Goal: Check status: Check status

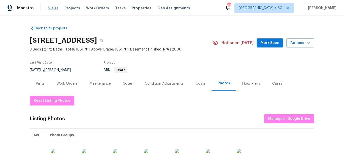
click at [53, 8] on span "Visits" at bounding box center [53, 8] width 10 height 5
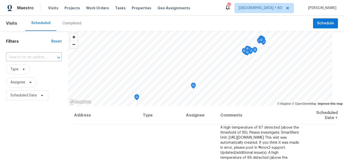
click at [70, 23] on div "Completed" at bounding box center [71, 23] width 19 height 5
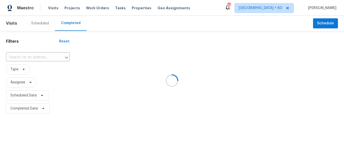
click at [19, 58] on div at bounding box center [172, 80] width 344 height 161
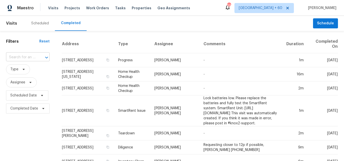
click at [17, 57] on input "text" at bounding box center [20, 58] width 29 height 8
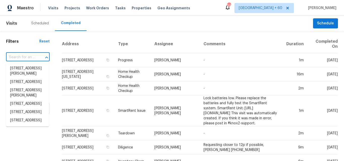
paste input "[STREET_ADDRESS][PERSON_NAME]"
type input "[STREET_ADDRESS][PERSON_NAME]"
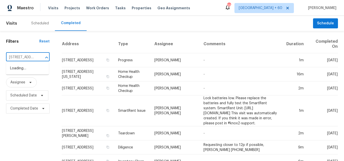
scroll to position [0, 25]
click at [29, 71] on li "[STREET_ADDRESS][PERSON_NAME]" at bounding box center [27, 71] width 43 height 14
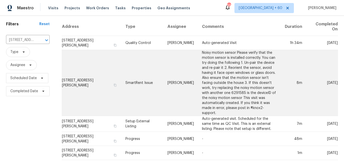
scroll to position [47, 0]
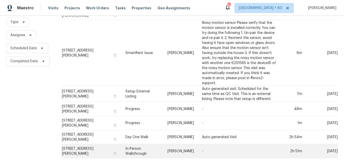
click at [141, 148] on td "In-Person Walkthrough" at bounding box center [142, 151] width 42 height 14
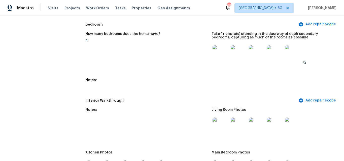
scroll to position [654, 0]
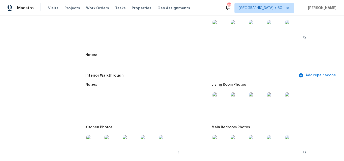
click at [221, 101] on img at bounding box center [220, 101] width 16 height 16
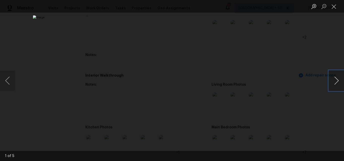
click at [336, 81] on button "Next image" at bounding box center [336, 81] width 15 height 20
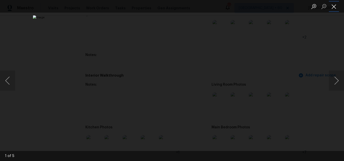
click at [333, 7] on button "Close lightbox" at bounding box center [334, 6] width 10 height 9
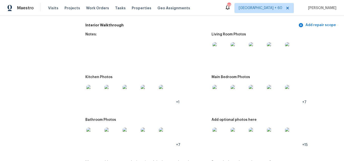
scroll to position [730, 0]
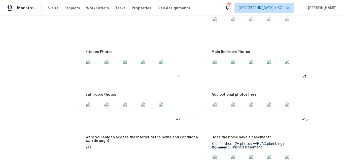
click at [221, 110] on img at bounding box center [220, 111] width 16 height 16
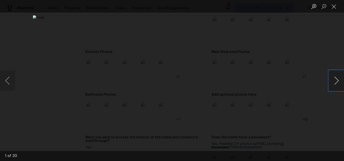
click at [332, 80] on button "Next image" at bounding box center [336, 81] width 15 height 20
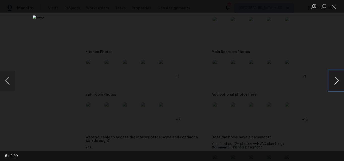
click at [332, 80] on button "Next image" at bounding box center [336, 81] width 15 height 20
click at [335, 6] on button "Close lightbox" at bounding box center [334, 6] width 10 height 9
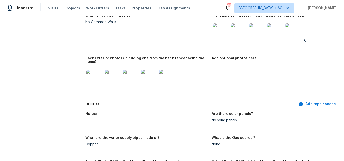
scroll to position [277, 0]
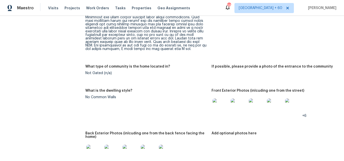
click at [95, 151] on img at bounding box center [94, 153] width 16 height 16
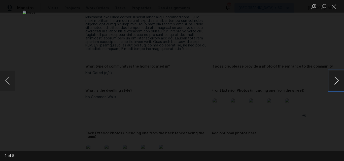
click at [334, 79] on button "Next image" at bounding box center [336, 81] width 15 height 20
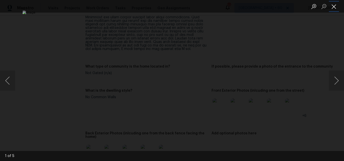
click at [337, 10] on button "Close lightbox" at bounding box center [334, 6] width 10 height 9
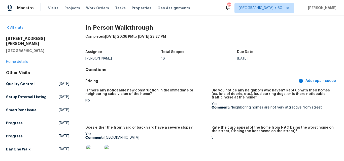
scroll to position [0, 0]
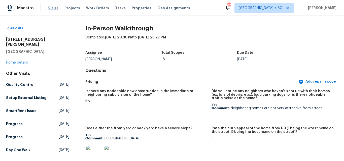
click at [52, 9] on span "Visits" at bounding box center [53, 8] width 10 height 5
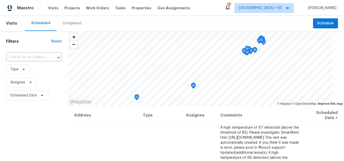
click at [71, 22] on div "Completed" at bounding box center [71, 23] width 19 height 5
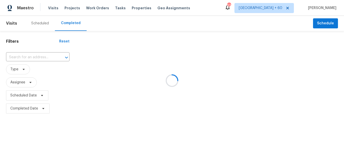
click at [25, 58] on div at bounding box center [172, 80] width 344 height 161
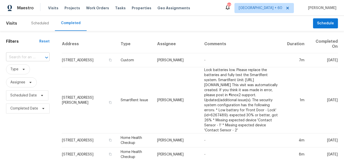
click at [28, 56] on input "text" at bounding box center [20, 58] width 29 height 8
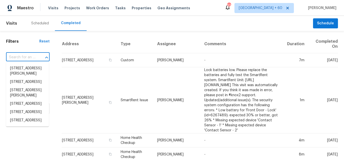
paste input "[STREET_ADDRESS][PERSON_NAME][PERSON_NAME]"
type input "[STREET_ADDRESS][PERSON_NAME][PERSON_NAME]"
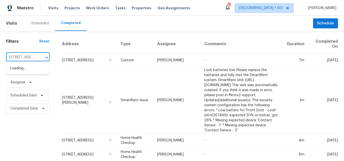
scroll to position [0, 28]
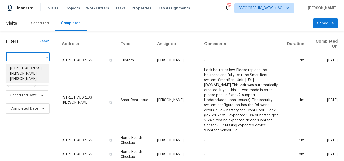
click at [28, 73] on li "[STREET_ADDRESS][PERSON_NAME][PERSON_NAME]" at bounding box center [27, 73] width 43 height 19
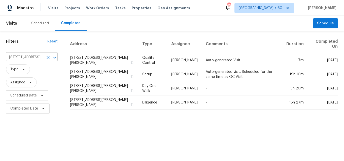
click at [28, 58] on input "[STREET_ADDRESS][PERSON_NAME][PERSON_NAME]" at bounding box center [24, 58] width 37 height 8
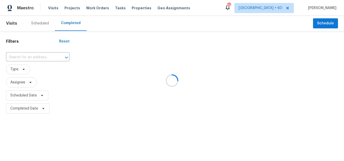
click at [31, 57] on div at bounding box center [172, 80] width 344 height 161
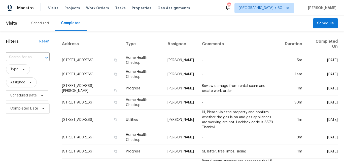
click at [31, 57] on input "text" at bounding box center [20, 58] width 29 height 8
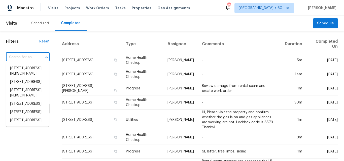
paste input "[STREET_ADDRESS]"
type input "[STREET_ADDRESS]"
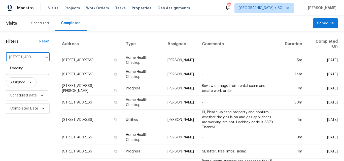
scroll to position [0, 49]
click at [19, 73] on li "[STREET_ADDRESS]" at bounding box center [27, 68] width 43 height 8
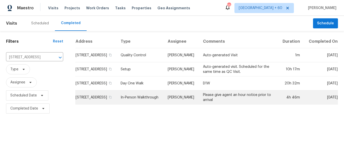
click at [144, 103] on td "In-Person Walkthrough" at bounding box center [140, 98] width 47 height 14
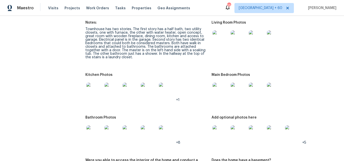
scroll to position [629, 0]
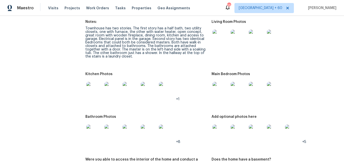
click at [219, 39] on img at bounding box center [220, 38] width 16 height 16
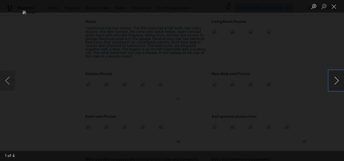
click at [332, 81] on button "Next image" at bounding box center [336, 81] width 15 height 20
click at [331, 5] on button "Close lightbox" at bounding box center [334, 6] width 10 height 9
